Goal: Transaction & Acquisition: Purchase product/service

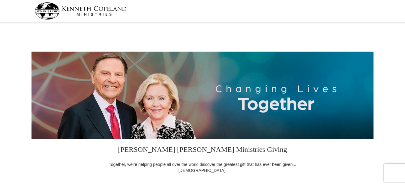
select select "NJ"
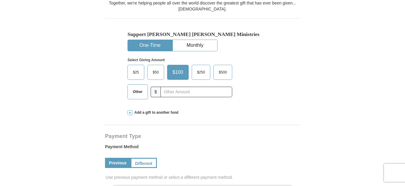
scroll to position [180, 0]
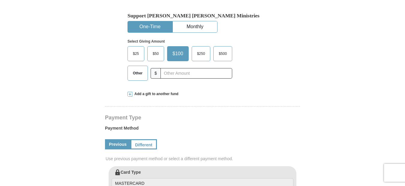
click at [137, 72] on span "Other" at bounding box center [138, 73] width 16 height 9
click at [0, 0] on input "Other" at bounding box center [0, 0] width 0 height 0
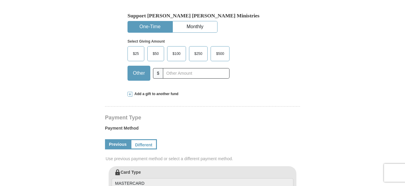
click at [105, 58] on form "[PERSON_NAME] [PERSON_NAME] Ministries Giving Together, we're helping people al…" at bounding box center [203, 167] width 342 height 647
click at [175, 75] on input "text" at bounding box center [196, 73] width 67 height 11
click at [76, 67] on form "[PERSON_NAME] [PERSON_NAME] Ministries Giving Together, we're helping people al…" at bounding box center [203, 167] width 342 height 647
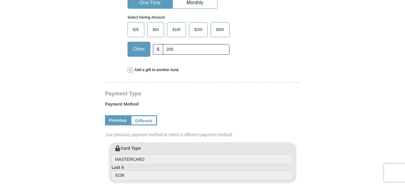
scroll to position [216, 0]
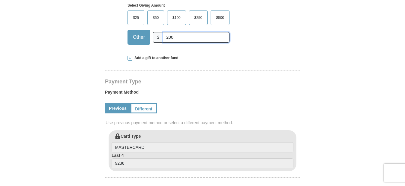
click at [186, 40] on input "200" at bounding box center [196, 37] width 67 height 11
type input "2"
click at [161, 56] on span "Add a gift to another fund" at bounding box center [155, 58] width 46 height 5
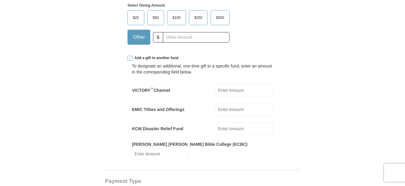
click at [91, 67] on form "Kenneth Copeland Ministries Giving Together, we're helping people all over the …" at bounding box center [203, 181] width 342 height 746
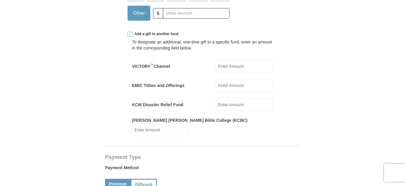
scroll to position [252, 0]
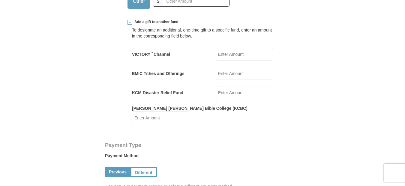
click at [88, 30] on form "Kenneth Copeland Ministries Giving Together, we're helping people all over the …" at bounding box center [203, 145] width 342 height 746
click at [225, 75] on input "EMIC Tithes and Offerings" at bounding box center [244, 73] width 57 height 13
type input "200"
click at [84, 56] on form "Kenneth Copeland Ministries Giving Together, we're helping people all over the …" at bounding box center [203, 150] width 342 height 756
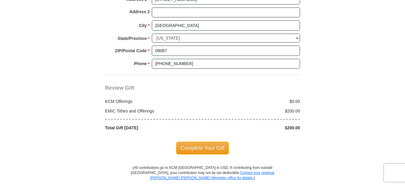
scroll to position [601, 0]
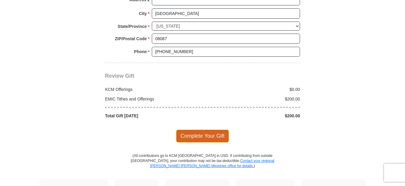
click at [210, 131] on span "Complete Your Gift" at bounding box center [202, 136] width 53 height 13
